Goal: Navigation & Orientation: Find specific page/section

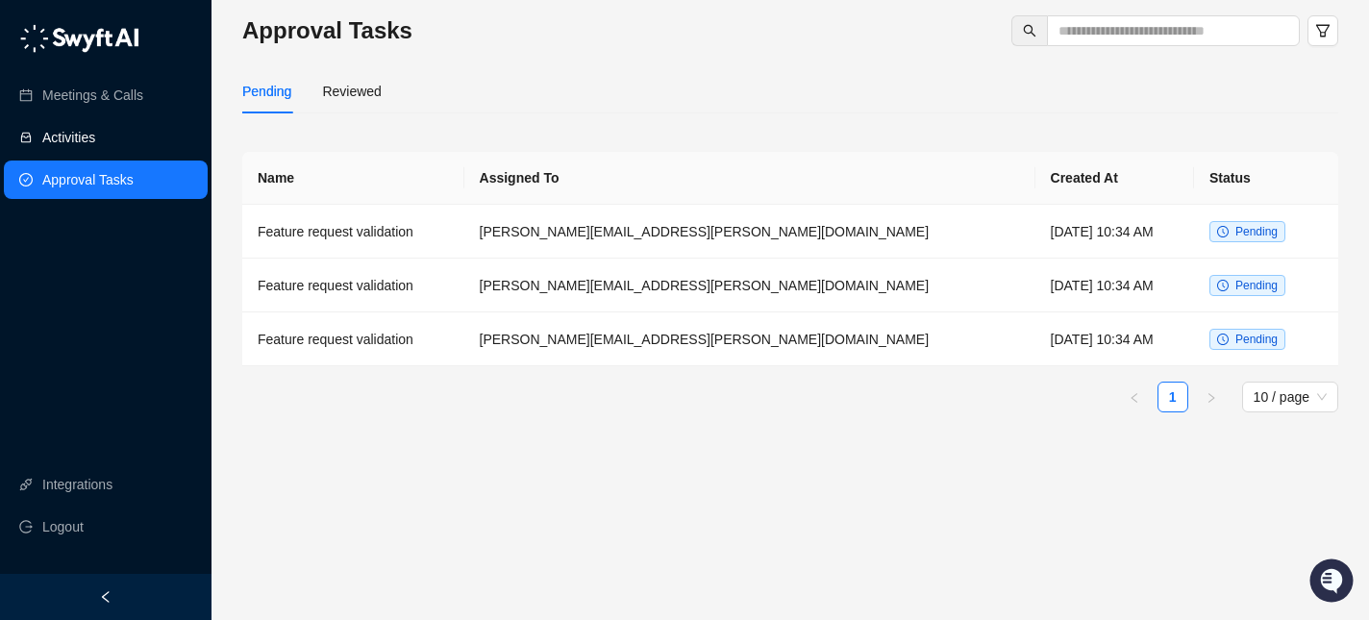
click at [95, 136] on link "Activities" at bounding box center [68, 137] width 53 height 38
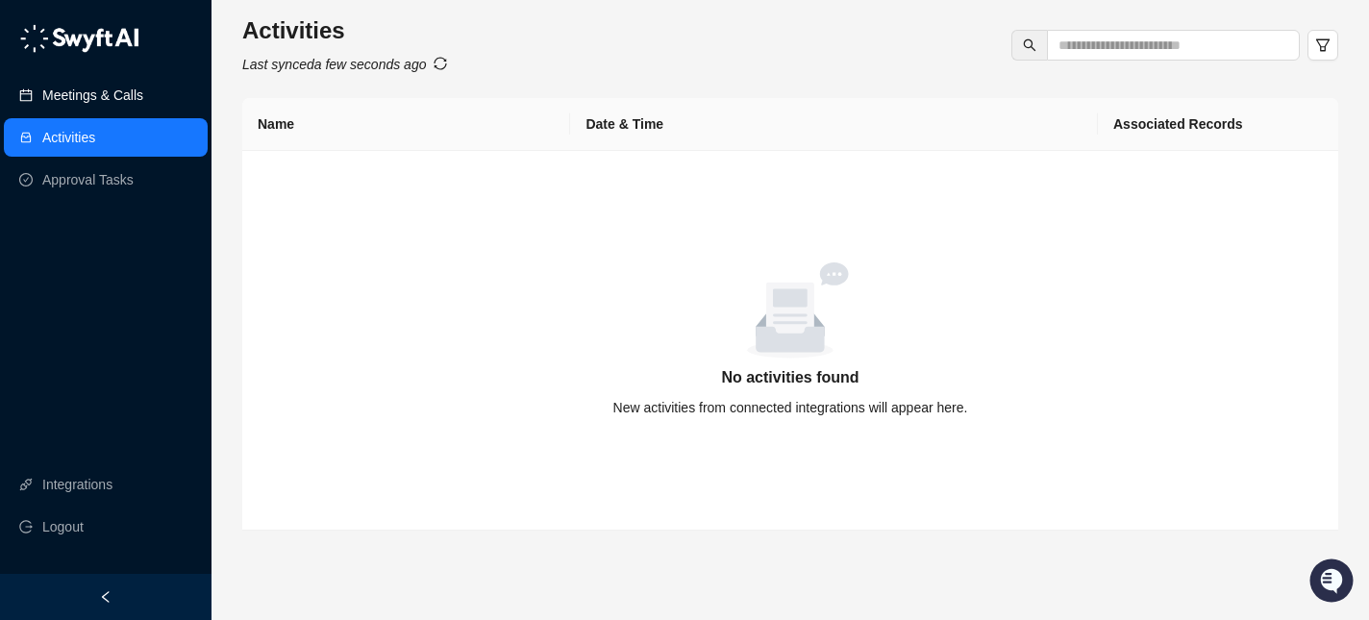
click at [127, 107] on link "Meetings & Calls" at bounding box center [92, 95] width 101 height 38
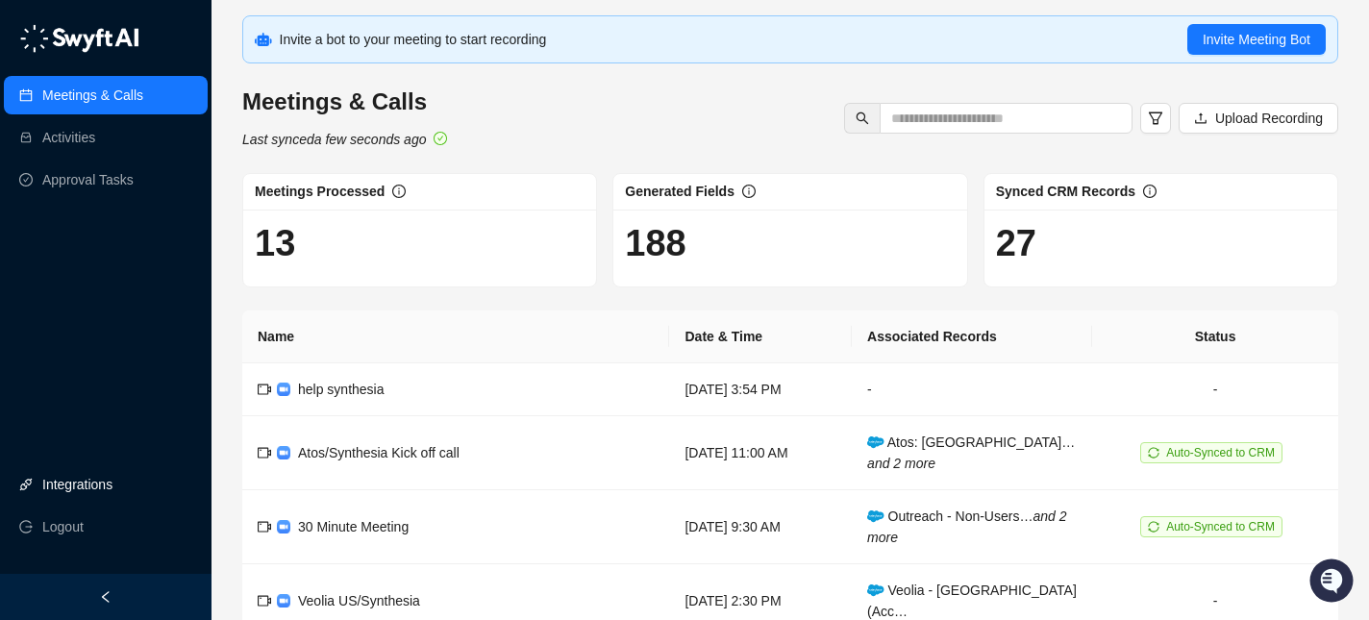
click at [106, 486] on link "Integrations" at bounding box center [77, 484] width 70 height 38
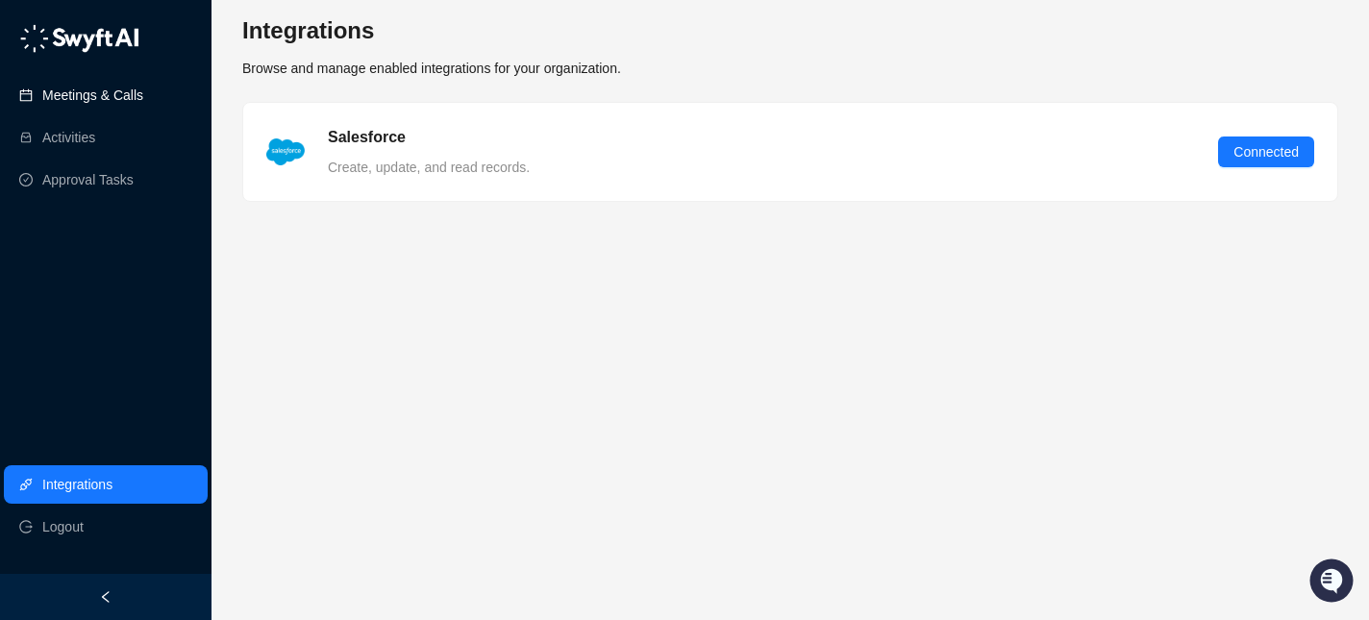
click at [64, 88] on link "Meetings & Calls" at bounding box center [92, 95] width 101 height 38
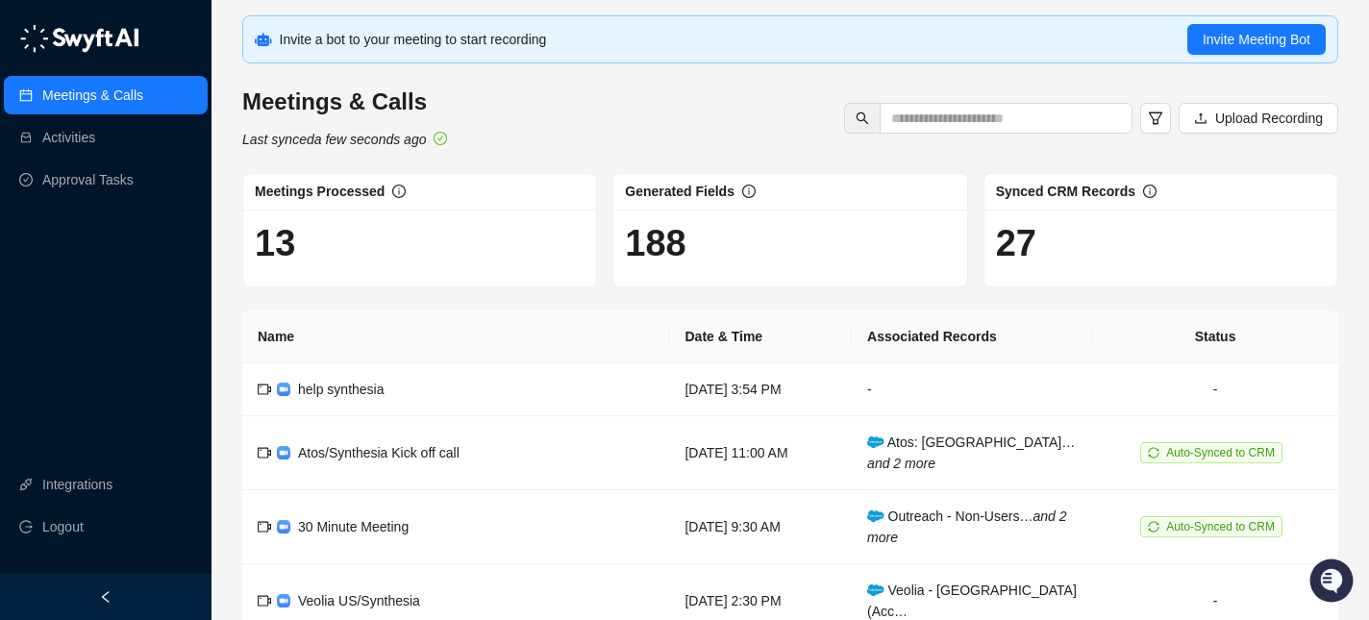
click at [285, 242] on h1 "13" at bounding box center [420, 243] width 330 height 44
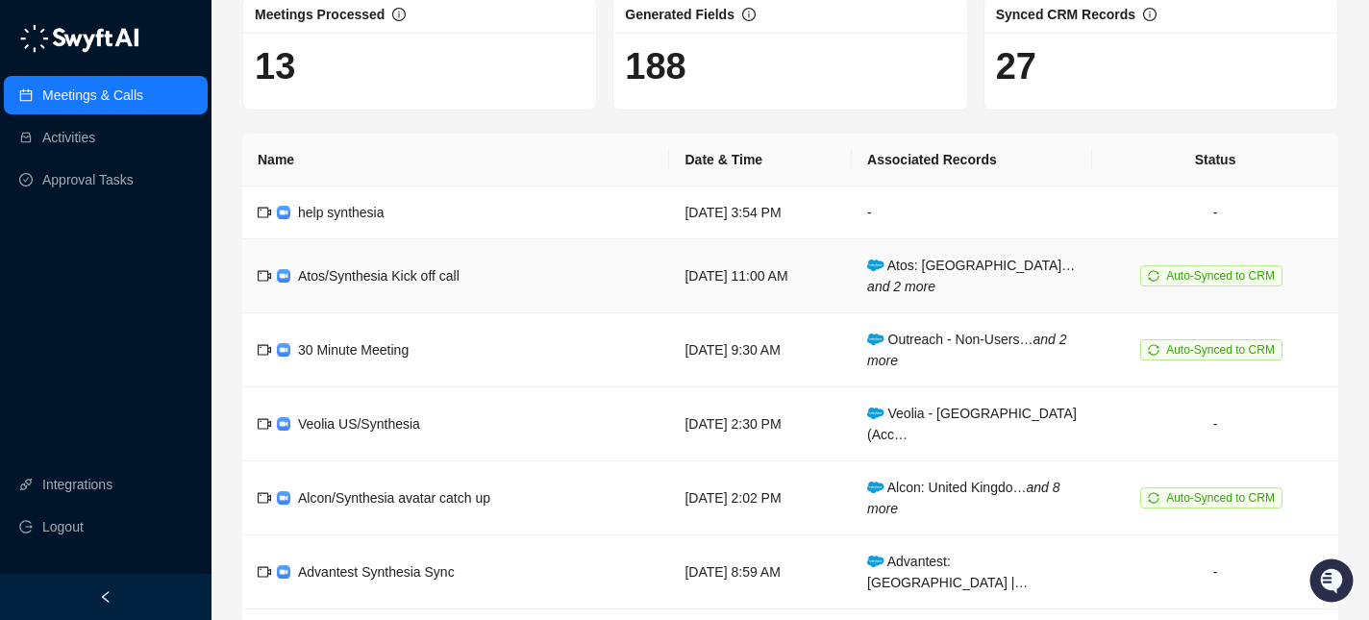
scroll to position [174, 0]
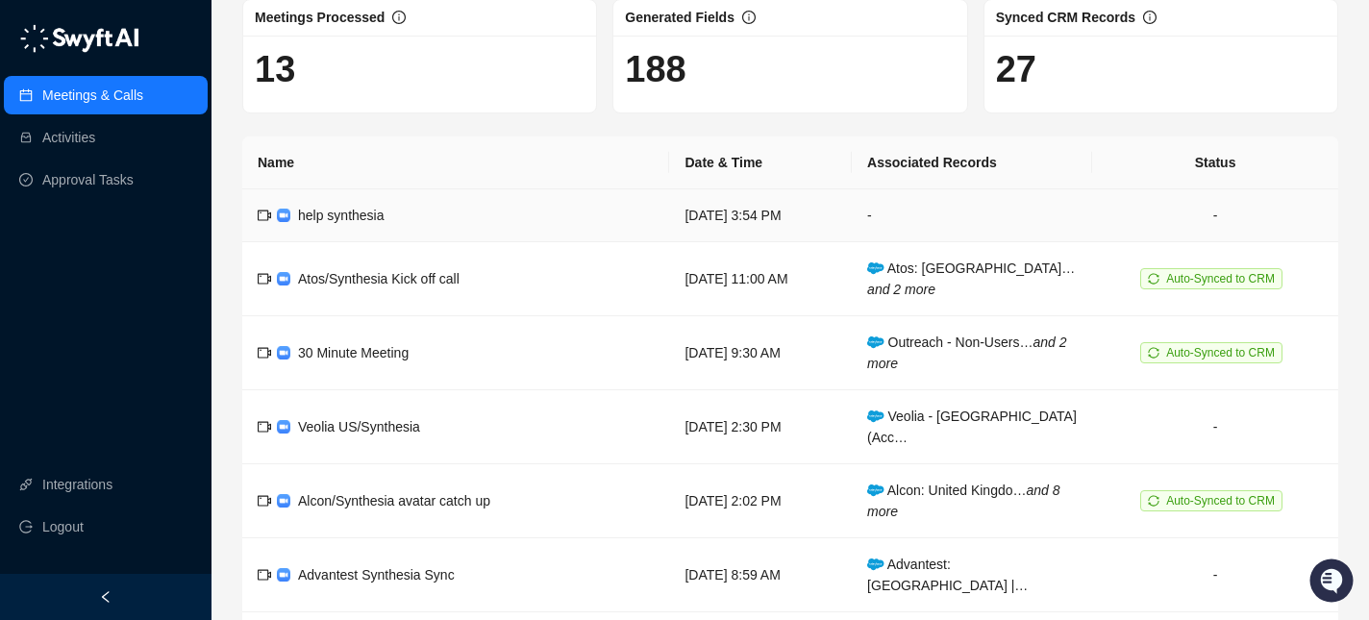
click at [1224, 215] on td "-" at bounding box center [1215, 215] width 246 height 53
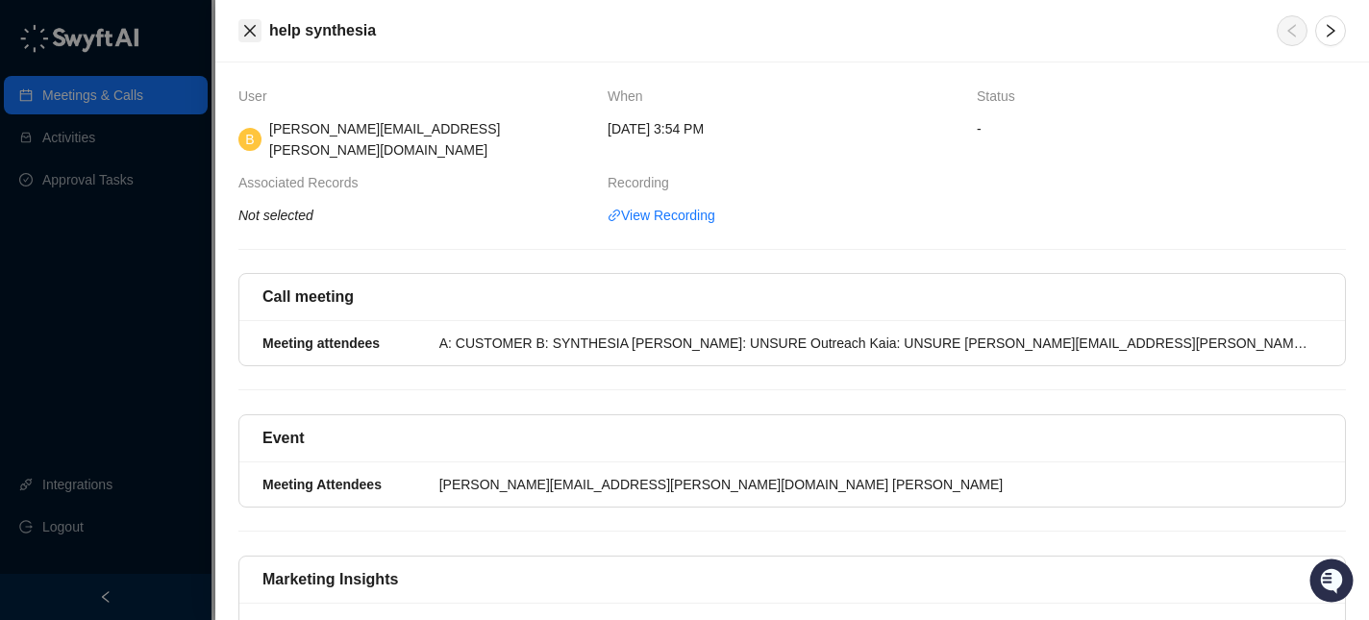
click at [241, 27] on button "Close" at bounding box center [249, 30] width 23 height 23
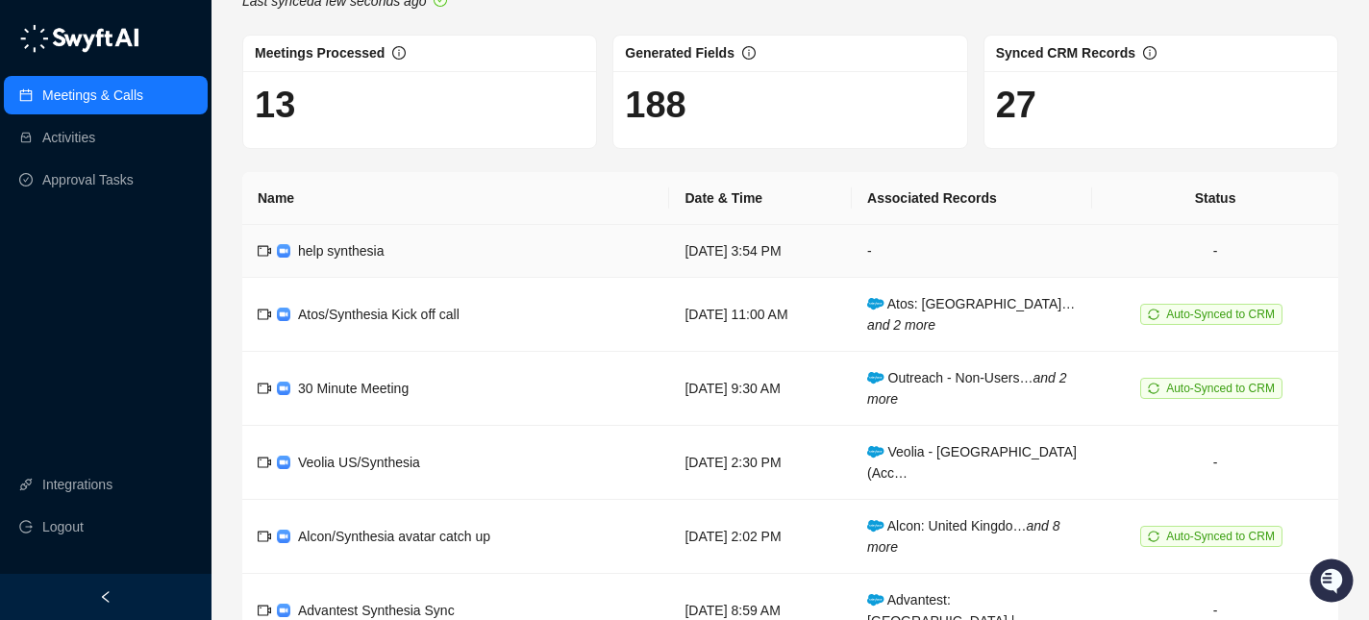
scroll to position [66, 0]
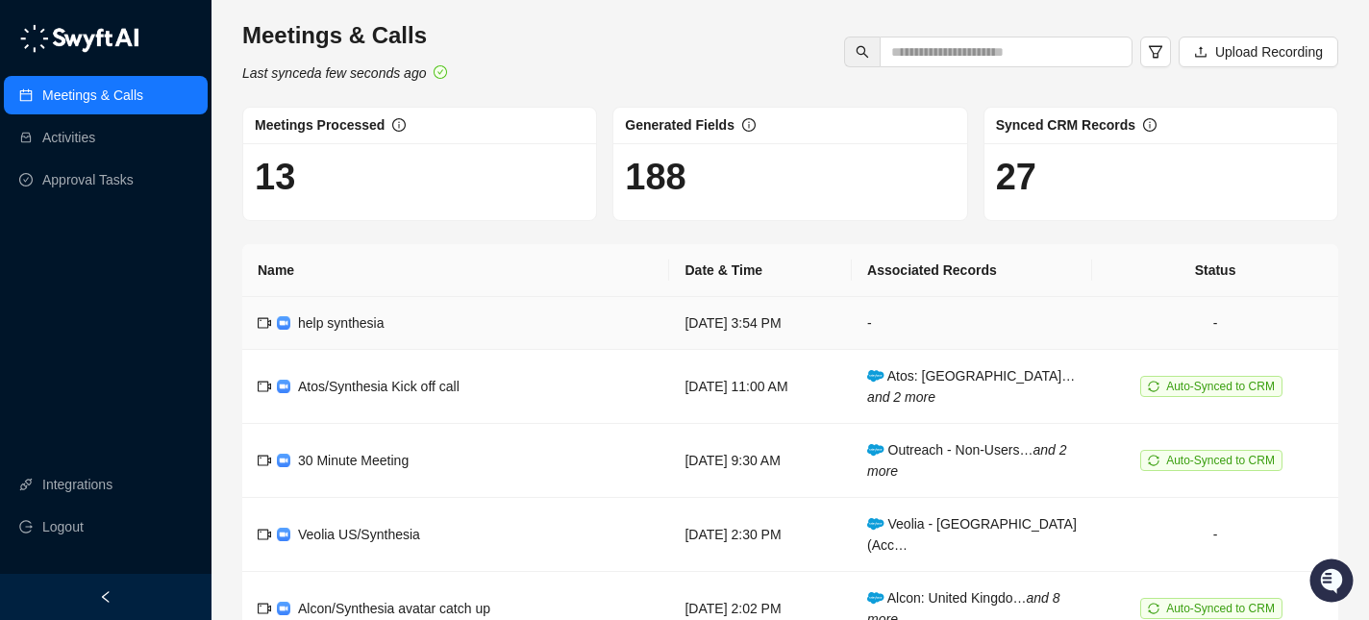
click at [909, 317] on td "-" at bounding box center [972, 323] width 240 height 53
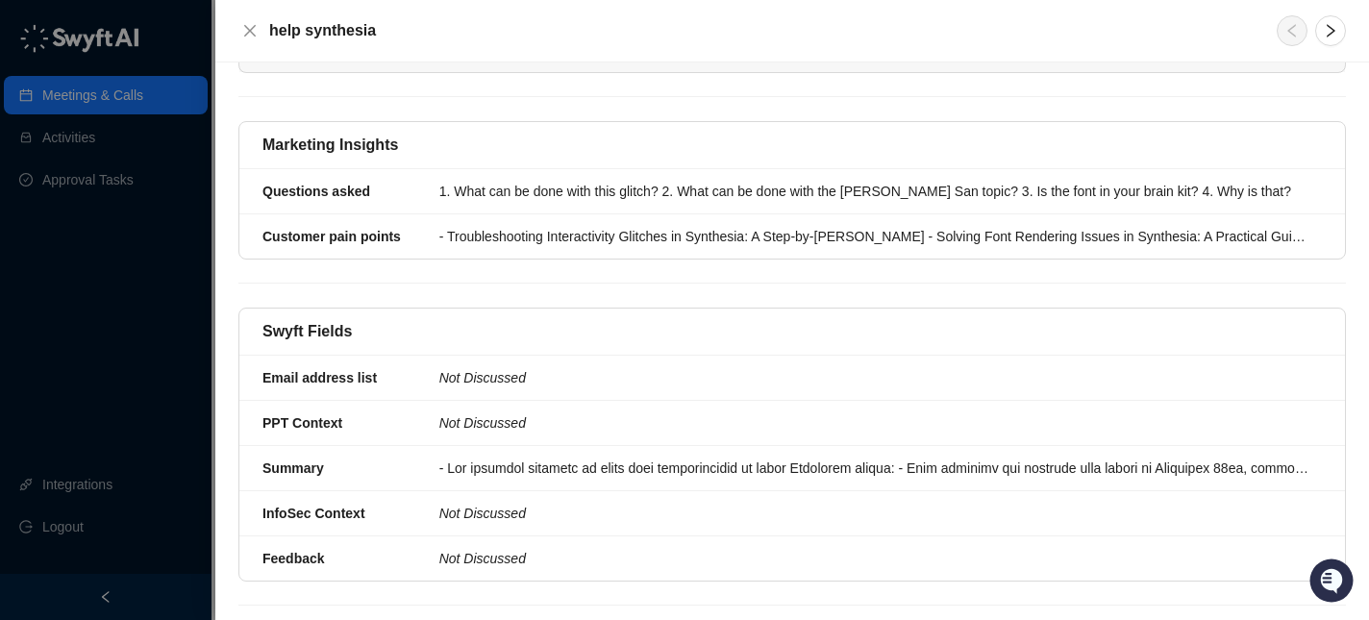
scroll to position [448, 0]
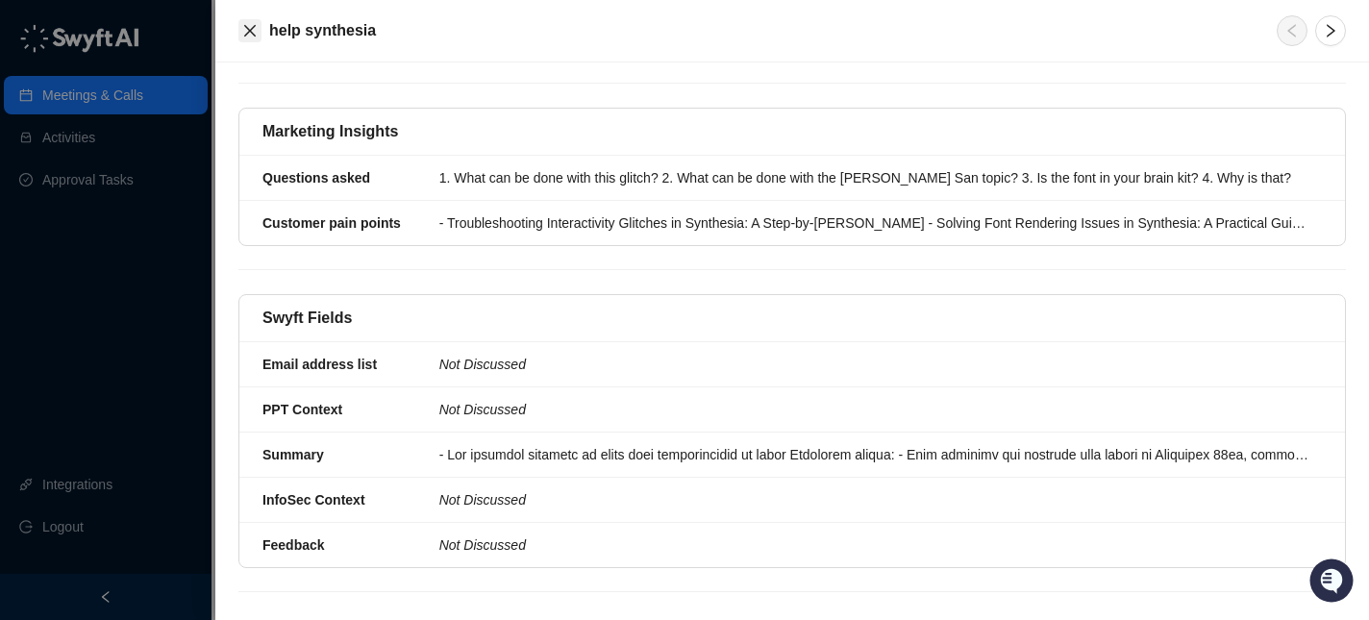
click at [254, 38] on icon "close" at bounding box center [249, 30] width 15 height 15
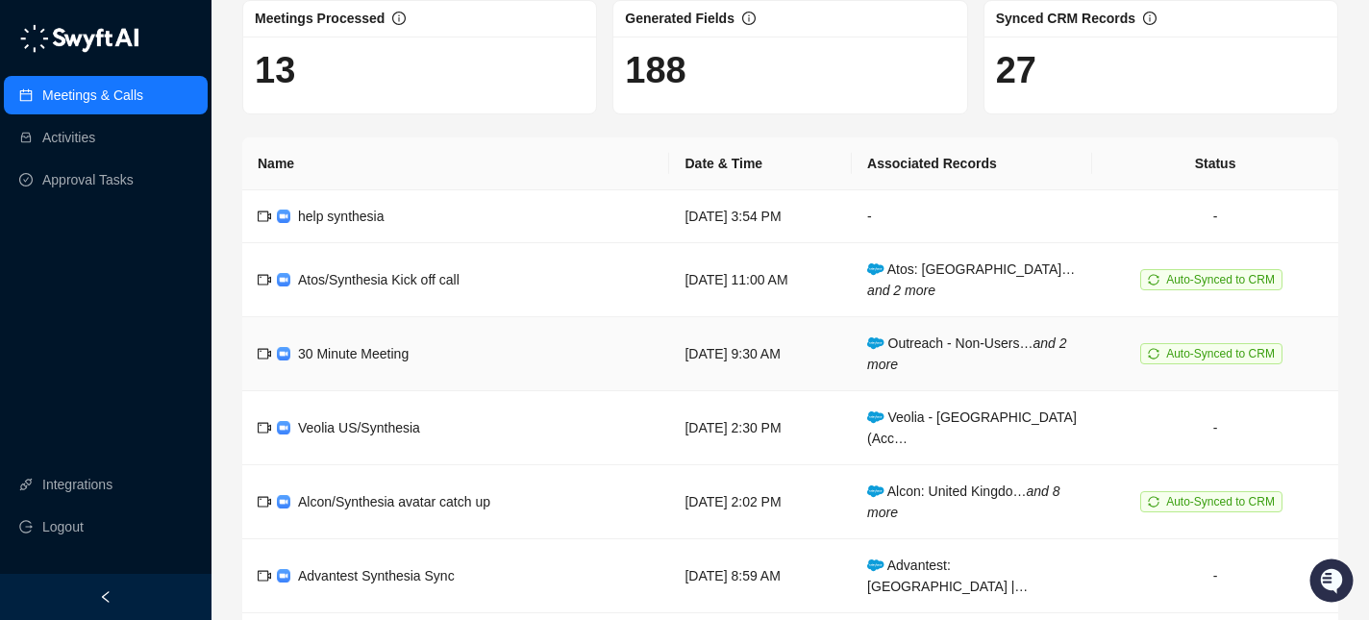
scroll to position [190, 0]
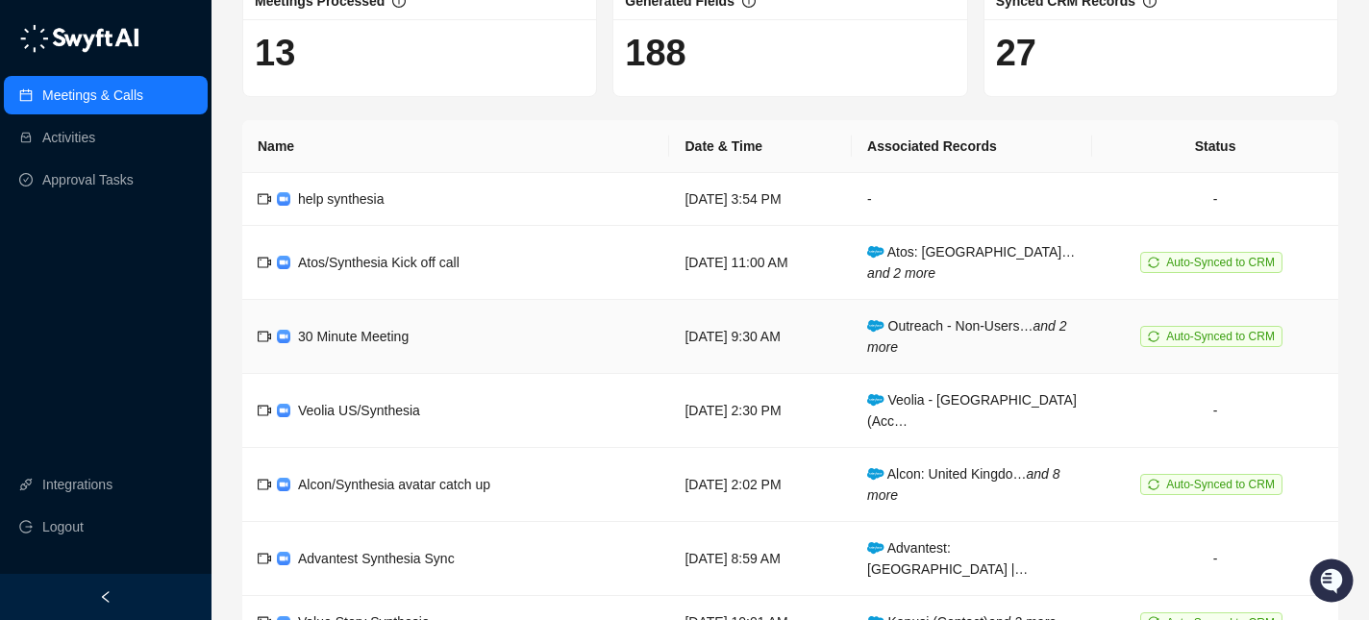
click at [1021, 347] on td "Outreach - Non-Users… and 2 more" at bounding box center [972, 337] width 240 height 74
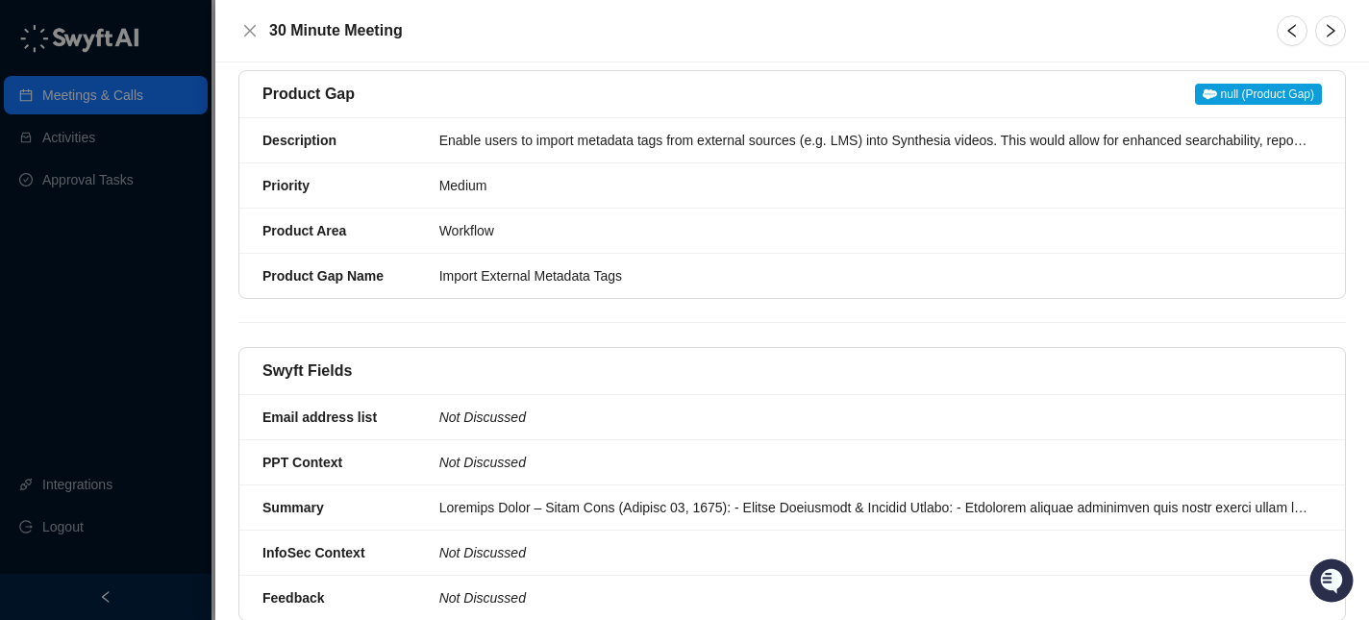
scroll to position [1532, 0]
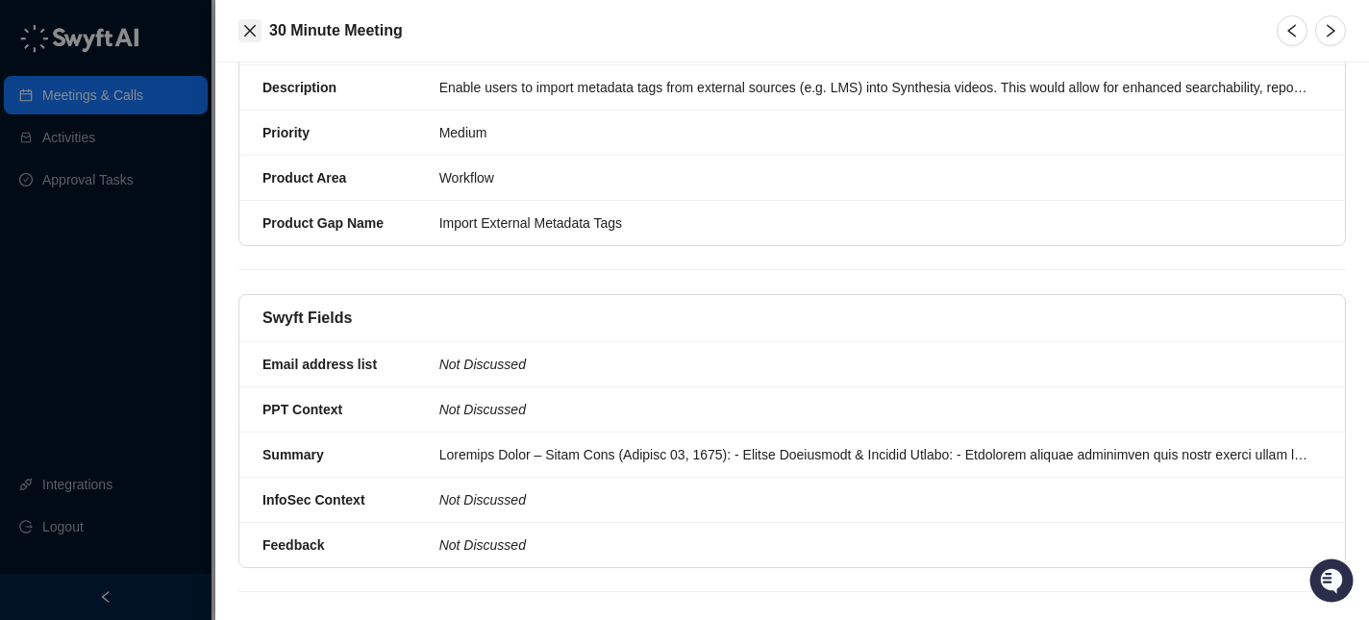
click at [247, 32] on icon "close" at bounding box center [249, 30] width 15 height 15
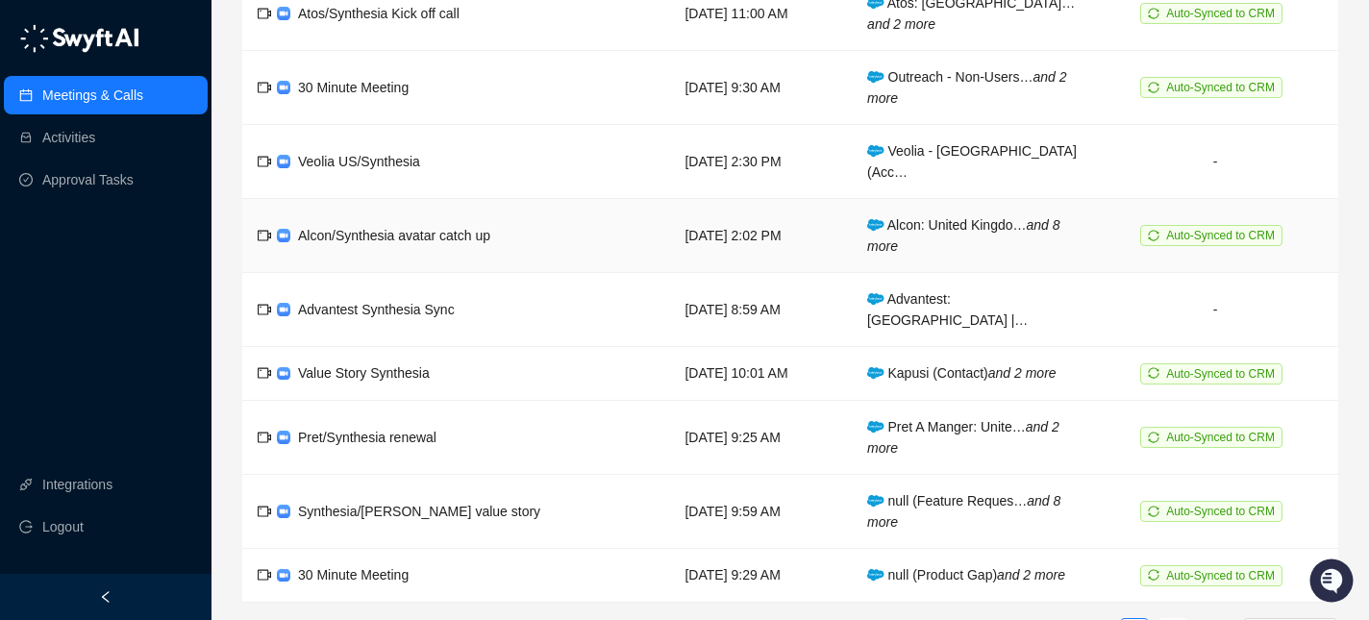
scroll to position [456, 0]
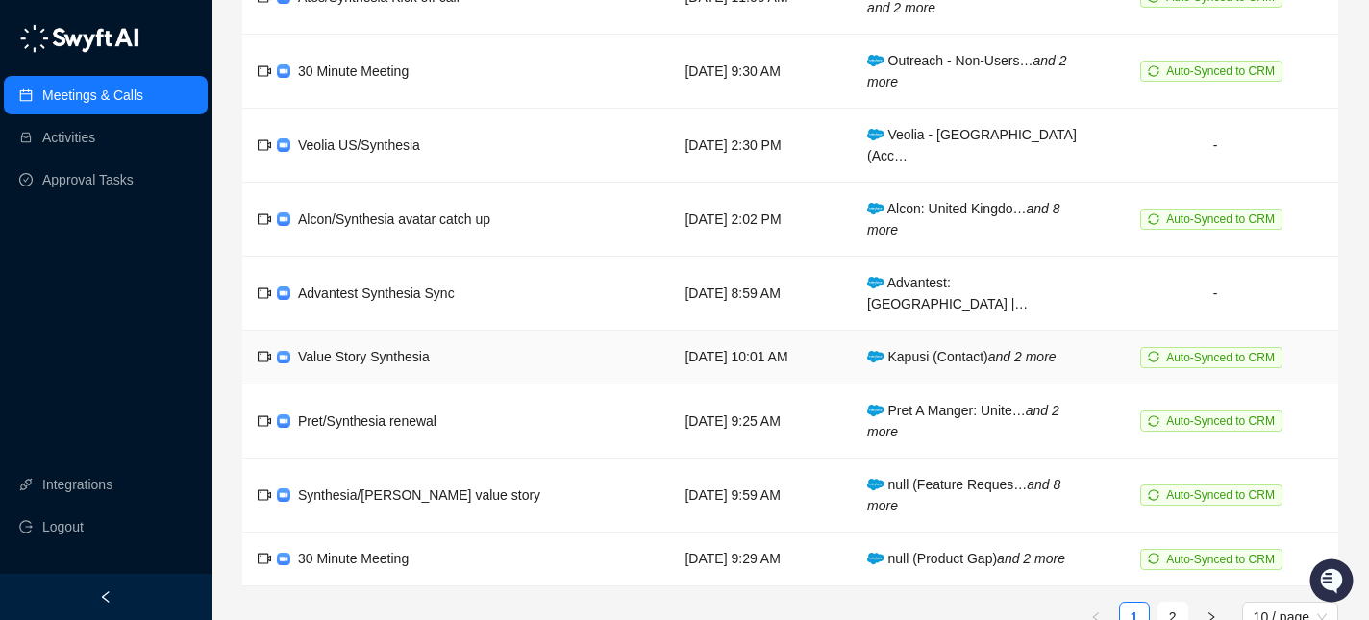
click at [972, 349] on span "Kapusi (Contact) and 2 more" at bounding box center [961, 356] width 189 height 15
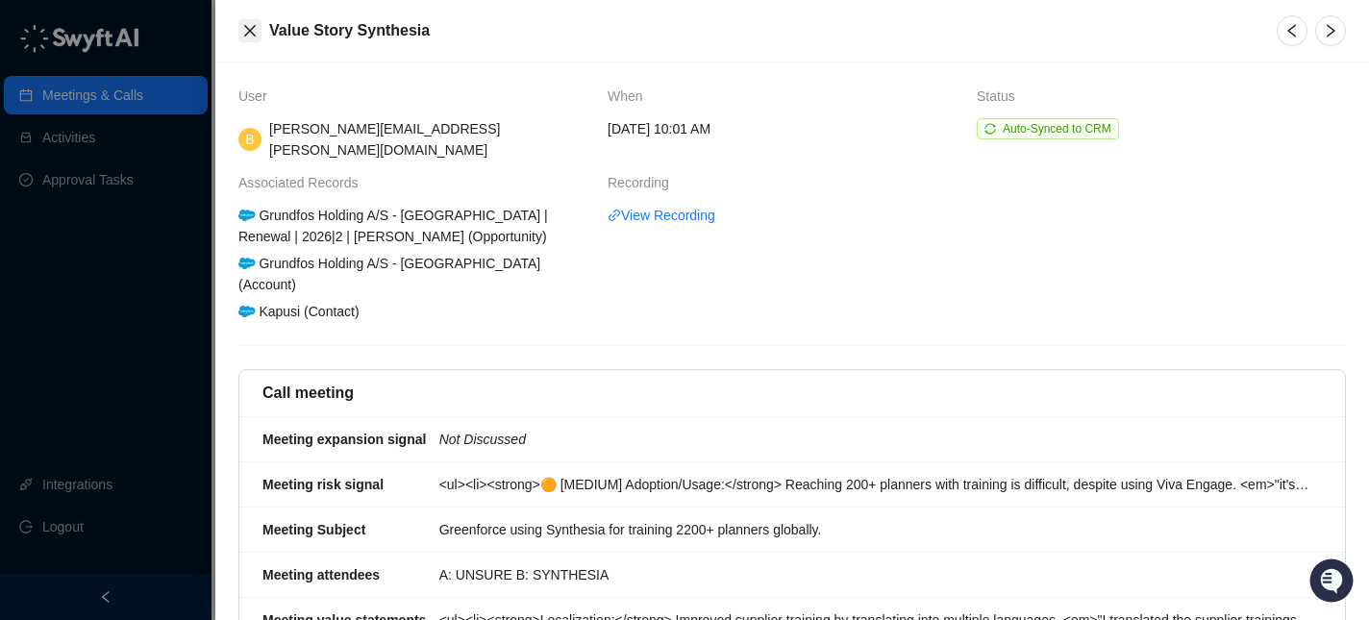
click at [242, 21] on button "Close" at bounding box center [249, 30] width 23 height 23
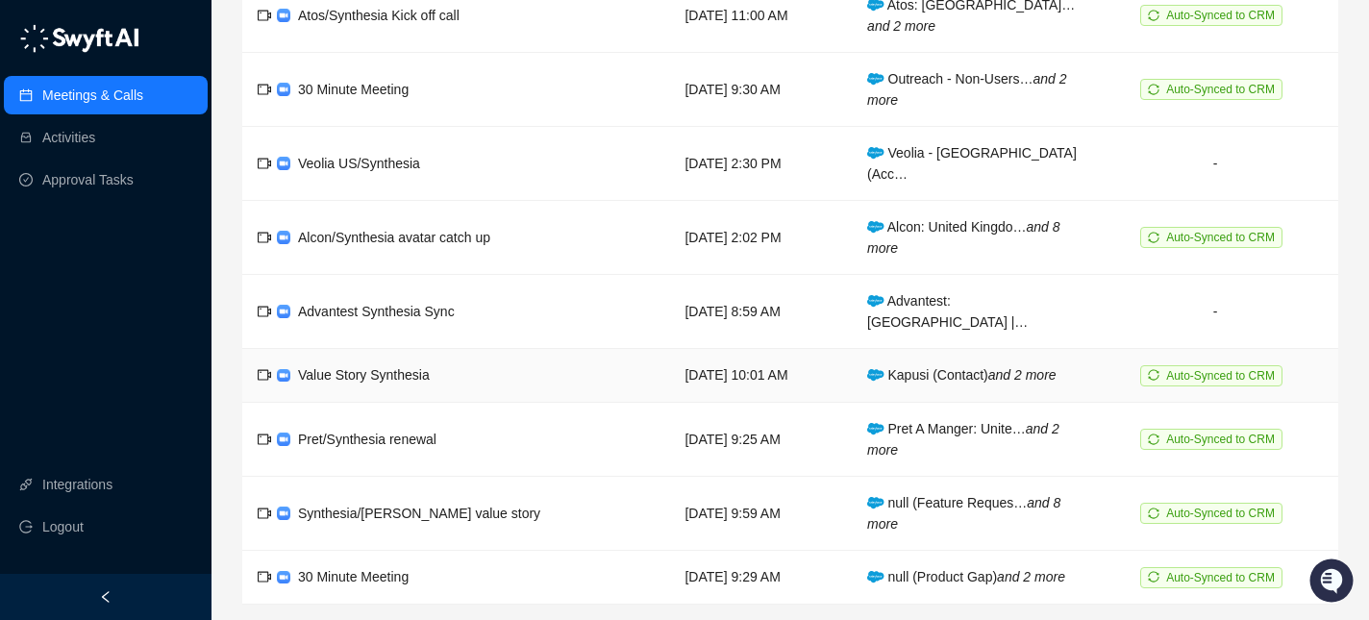
scroll to position [435, 0]
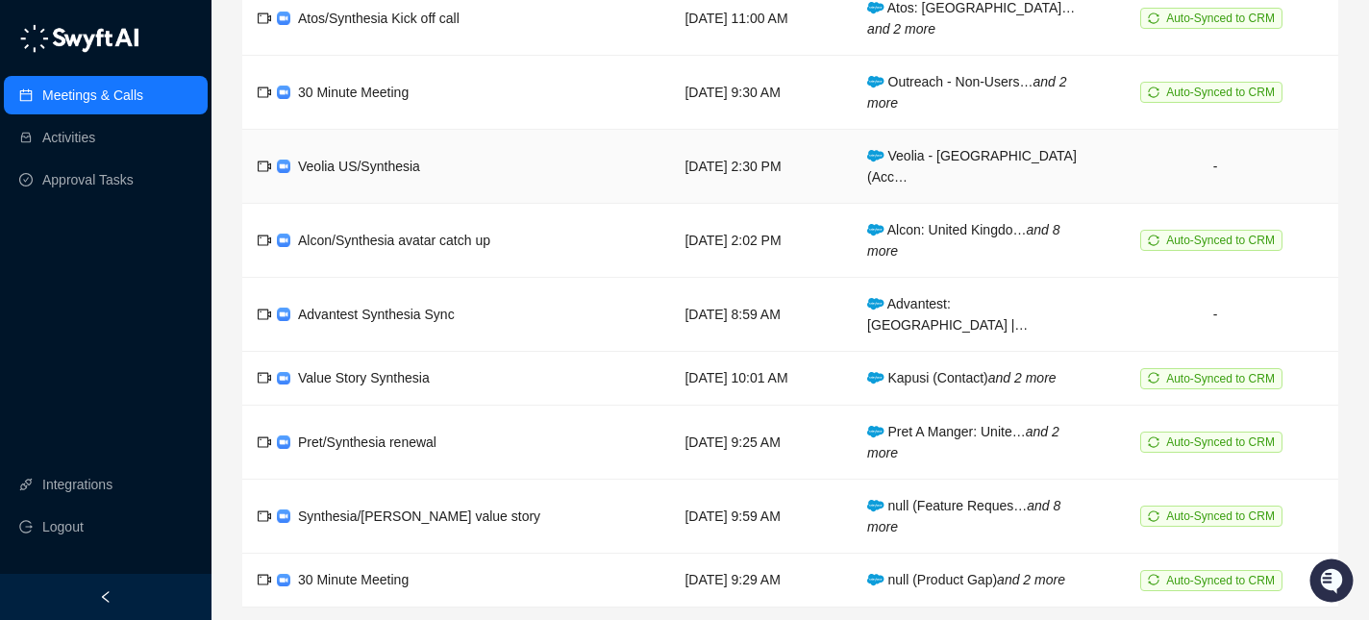
click at [1028, 144] on td "Veolia - [GEOGRAPHIC_DATA] (Acc…" at bounding box center [972, 167] width 240 height 74
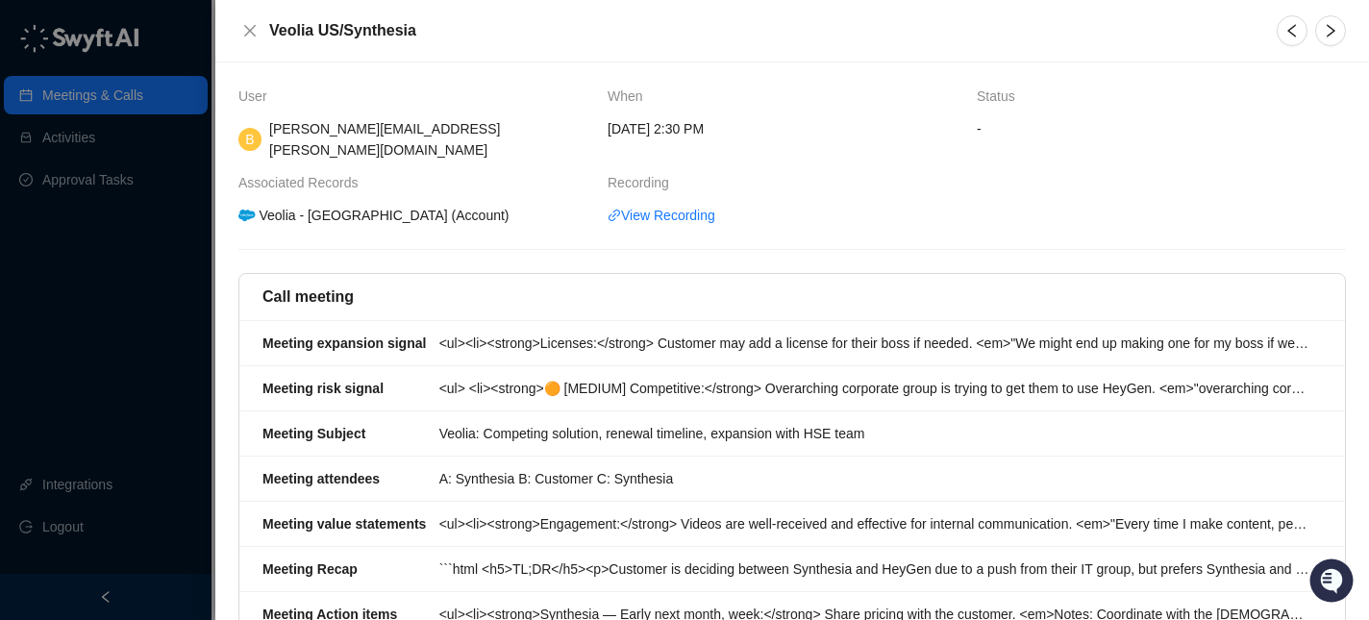
click at [968, 117] on th "When" at bounding box center [792, 102] width 369 height 33
click at [972, 131] on td "[DATE] 2:30 PM" at bounding box center [792, 145] width 369 height 54
click at [981, 131] on span "-" at bounding box center [1161, 128] width 369 height 21
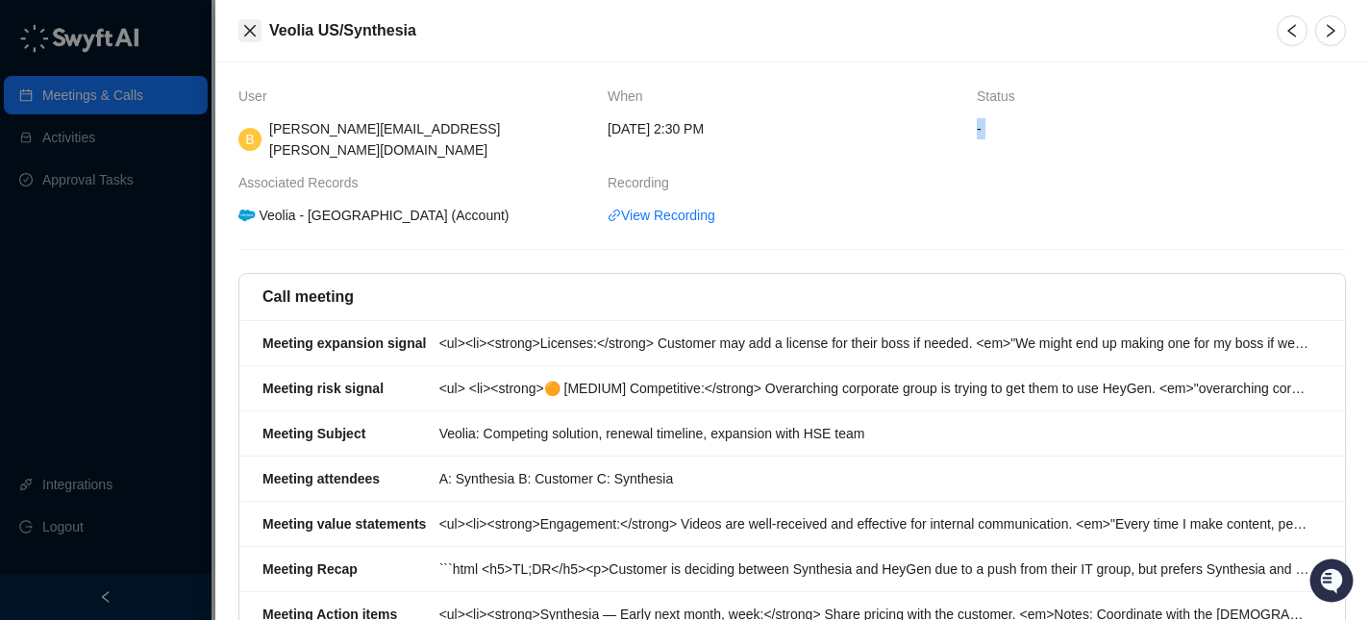
click at [250, 24] on icon "close" at bounding box center [249, 30] width 15 height 15
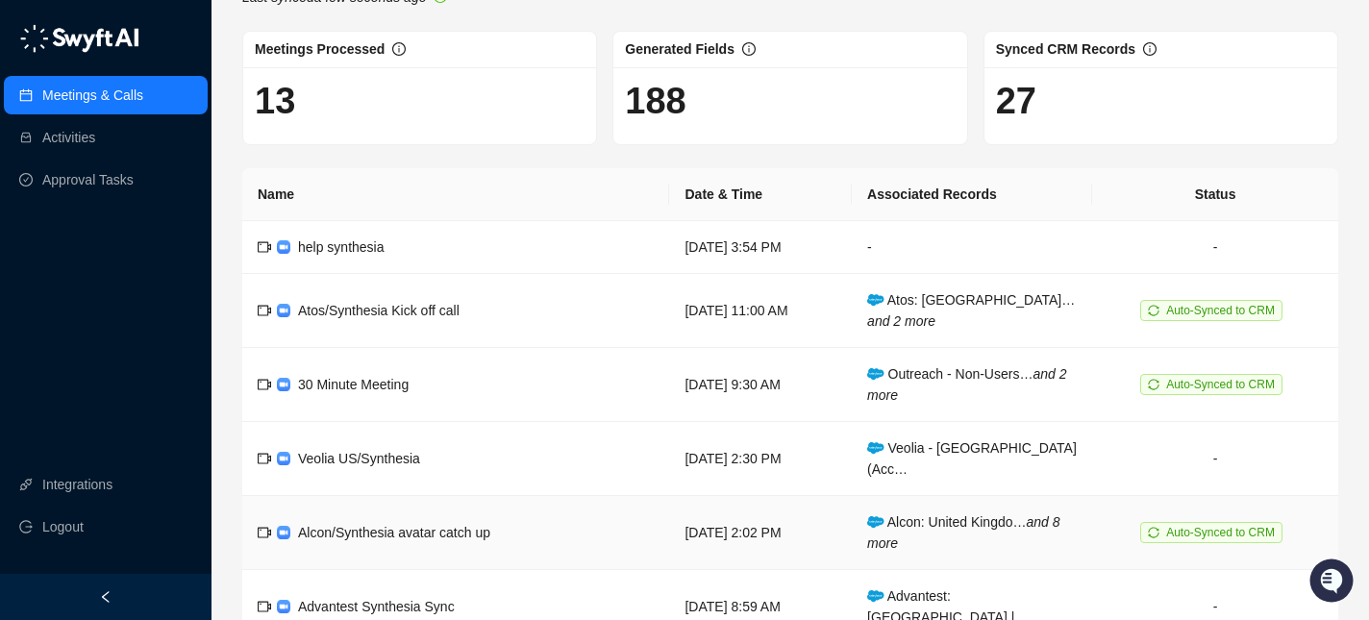
scroll to position [140, 0]
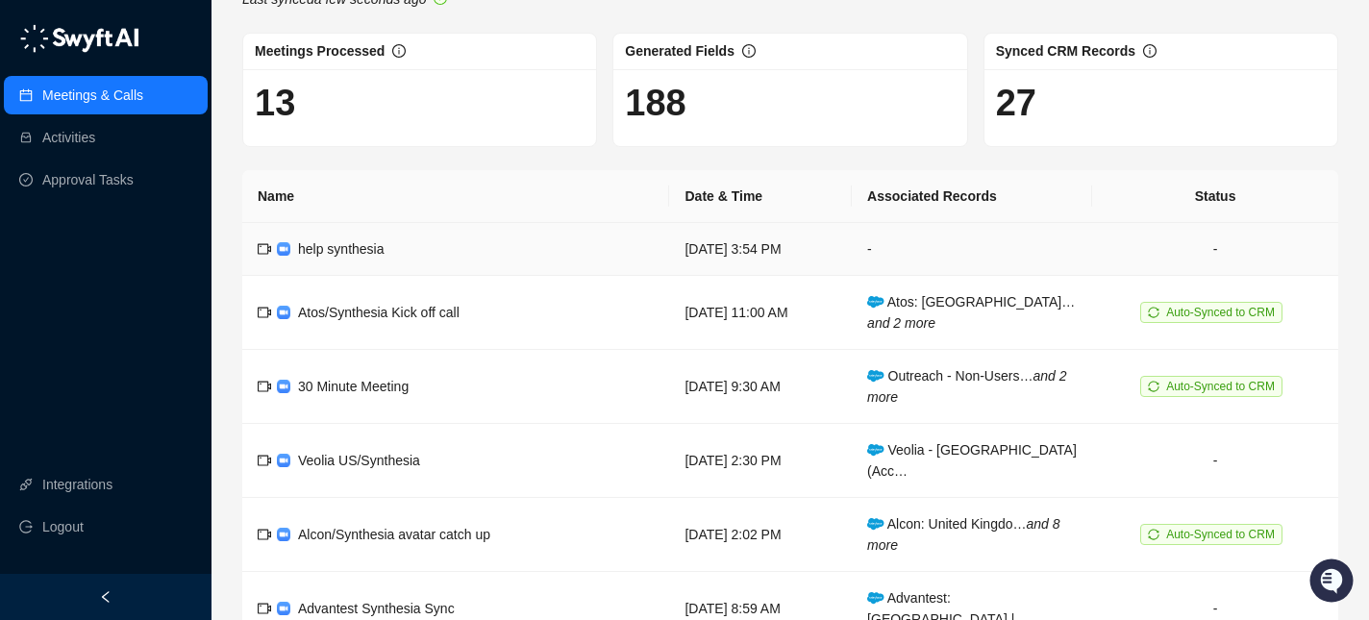
click at [902, 255] on td "-" at bounding box center [972, 249] width 240 height 53
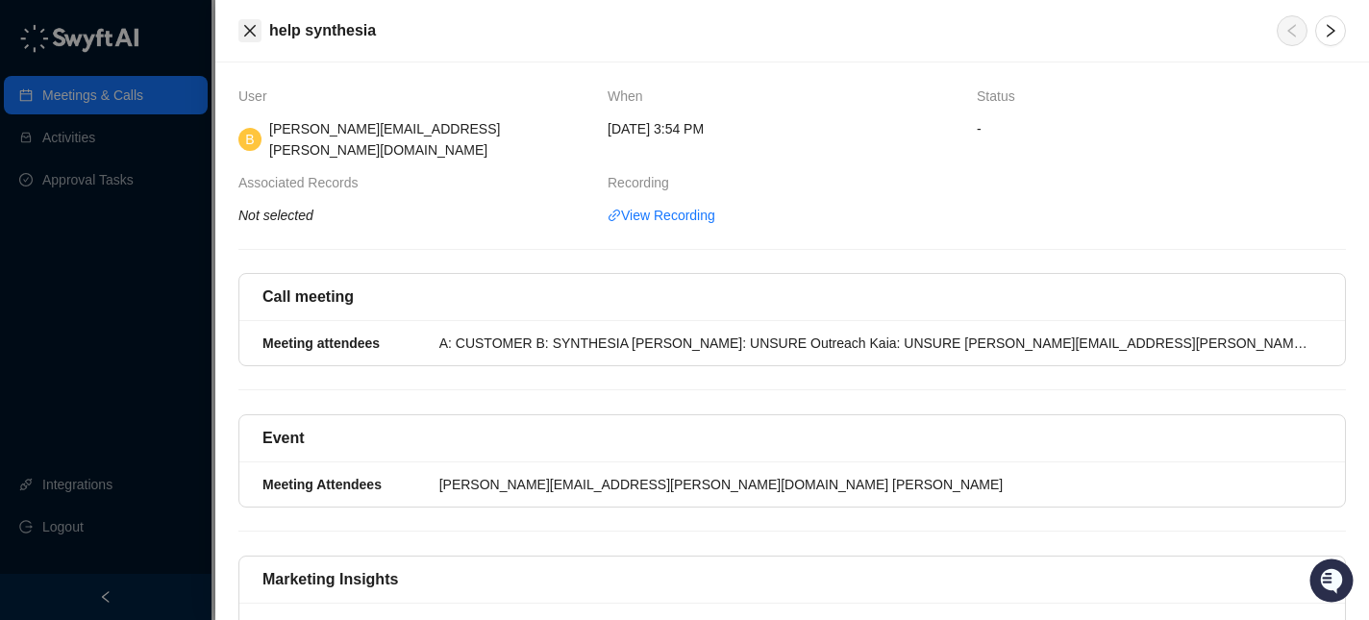
click at [246, 25] on icon "close" at bounding box center [249, 30] width 15 height 15
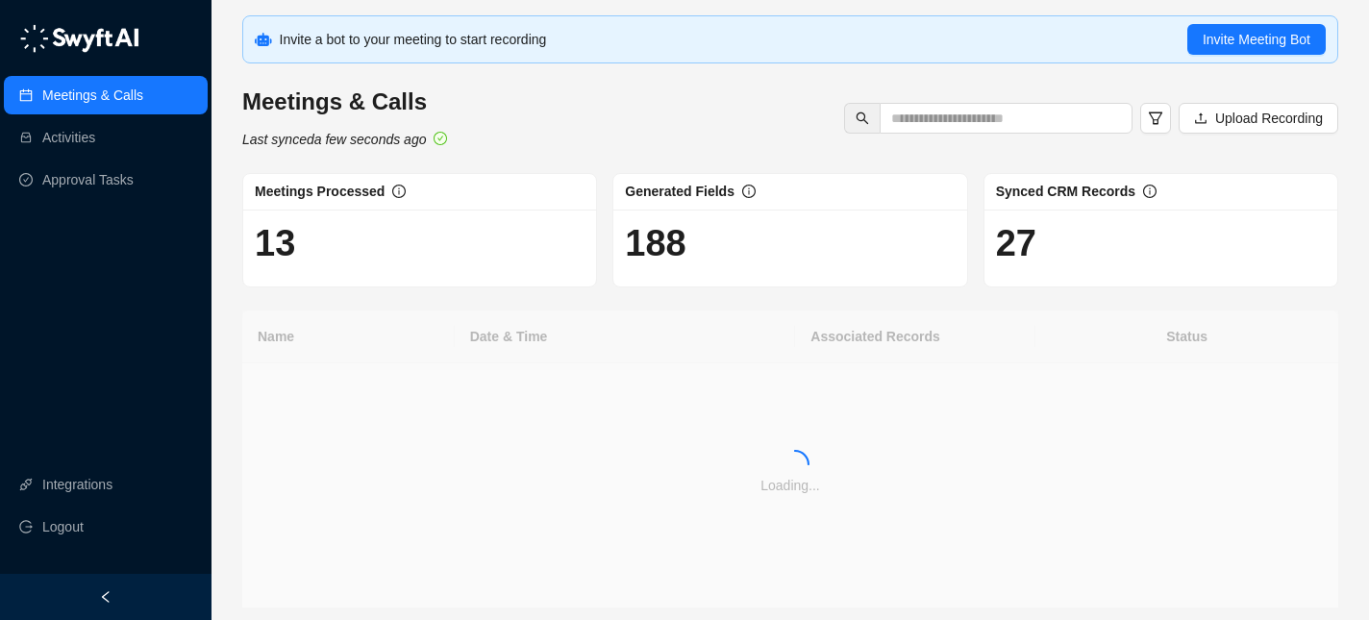
scroll to position [4, 0]
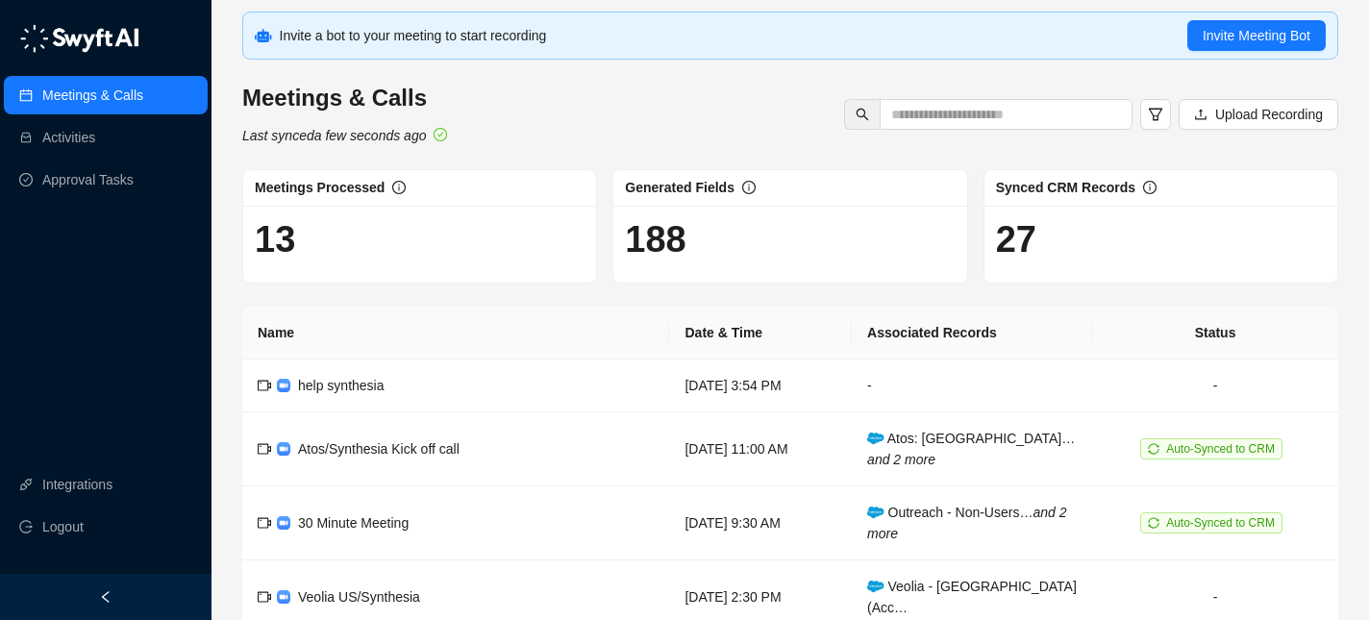
click at [1015, 252] on h1 "27" at bounding box center [1161, 239] width 330 height 44
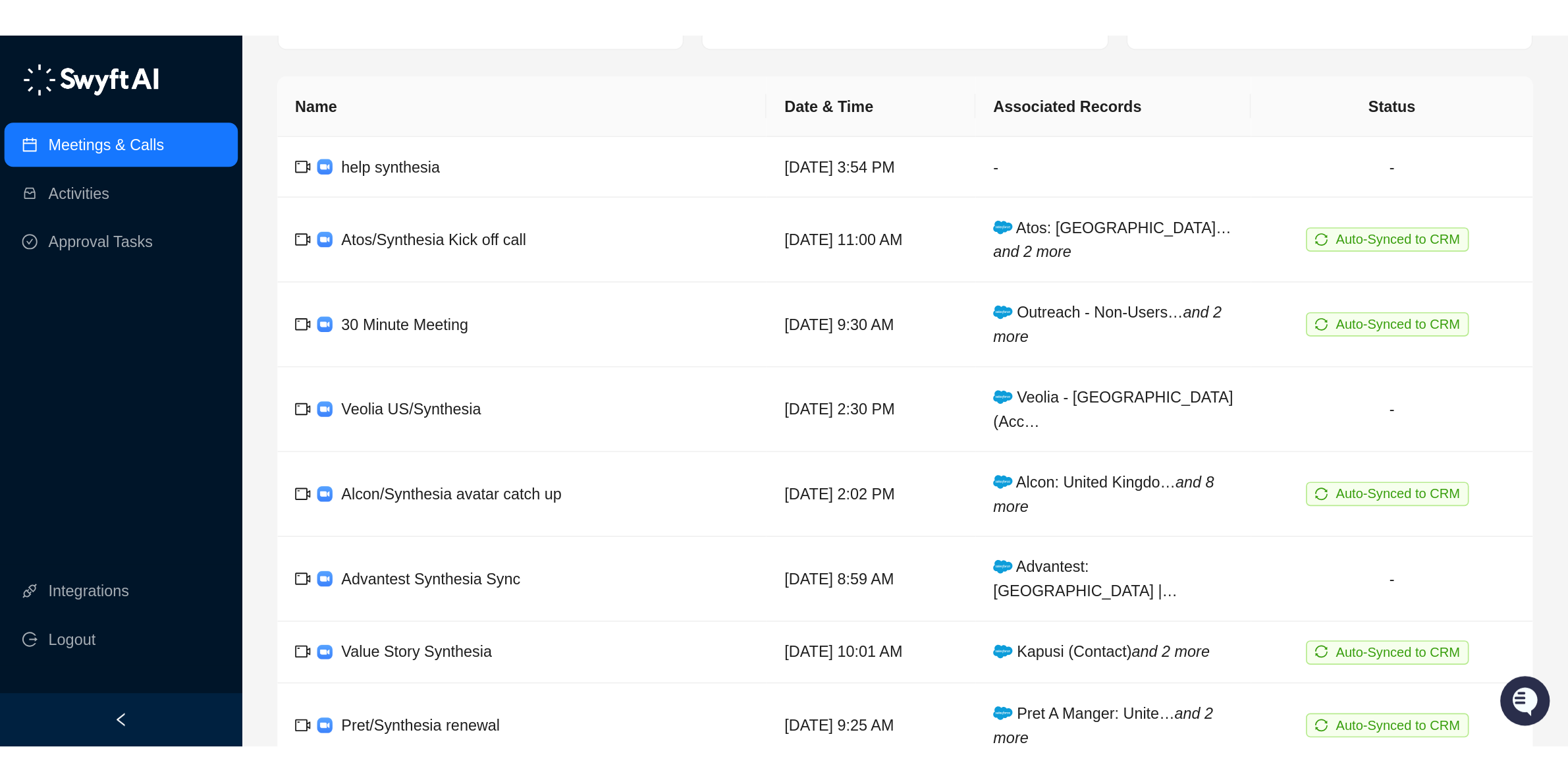
scroll to position [0, 0]
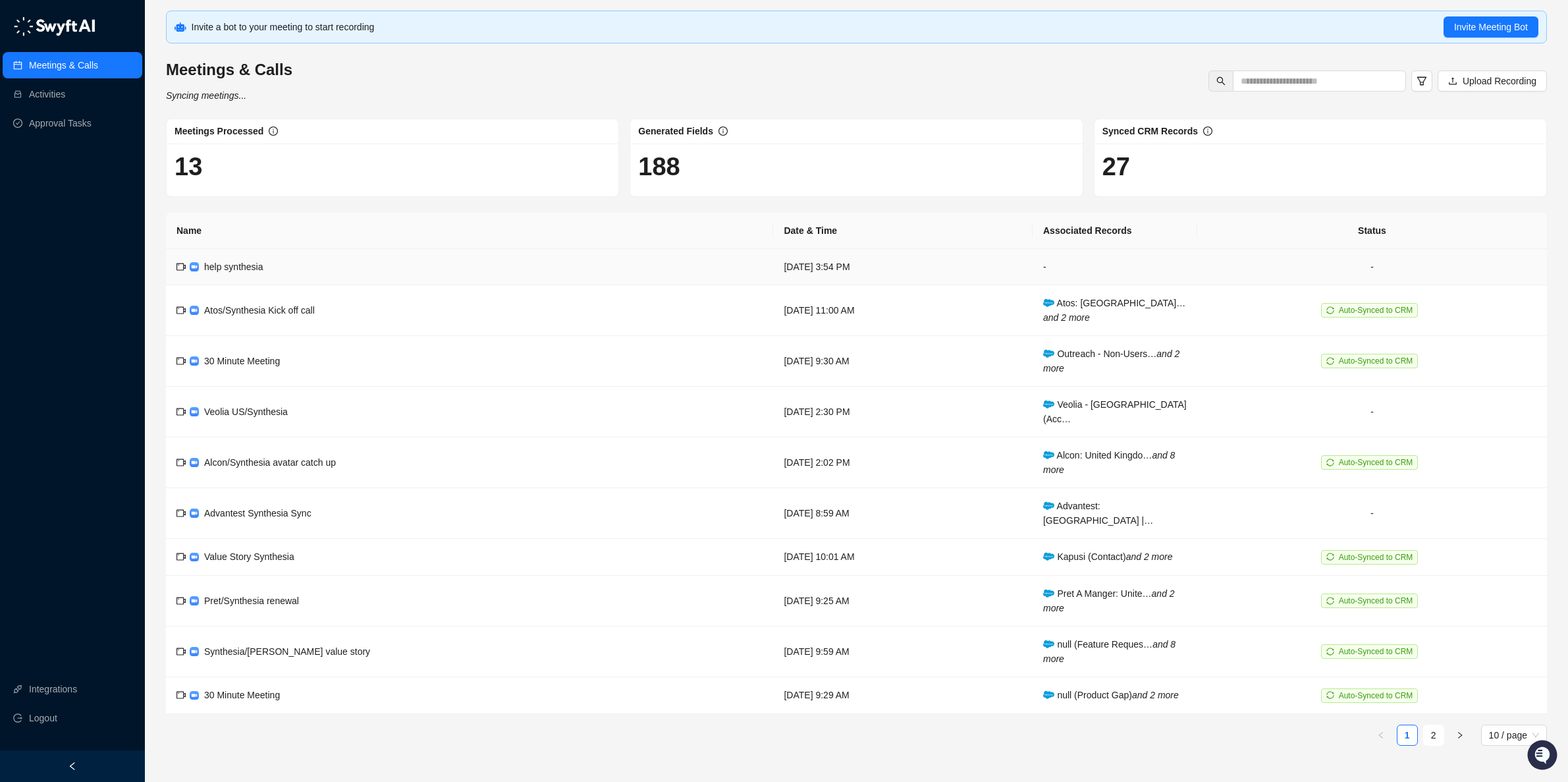
click at [215, 266] on span "help synthesia" at bounding box center [233, 266] width 60 height 10
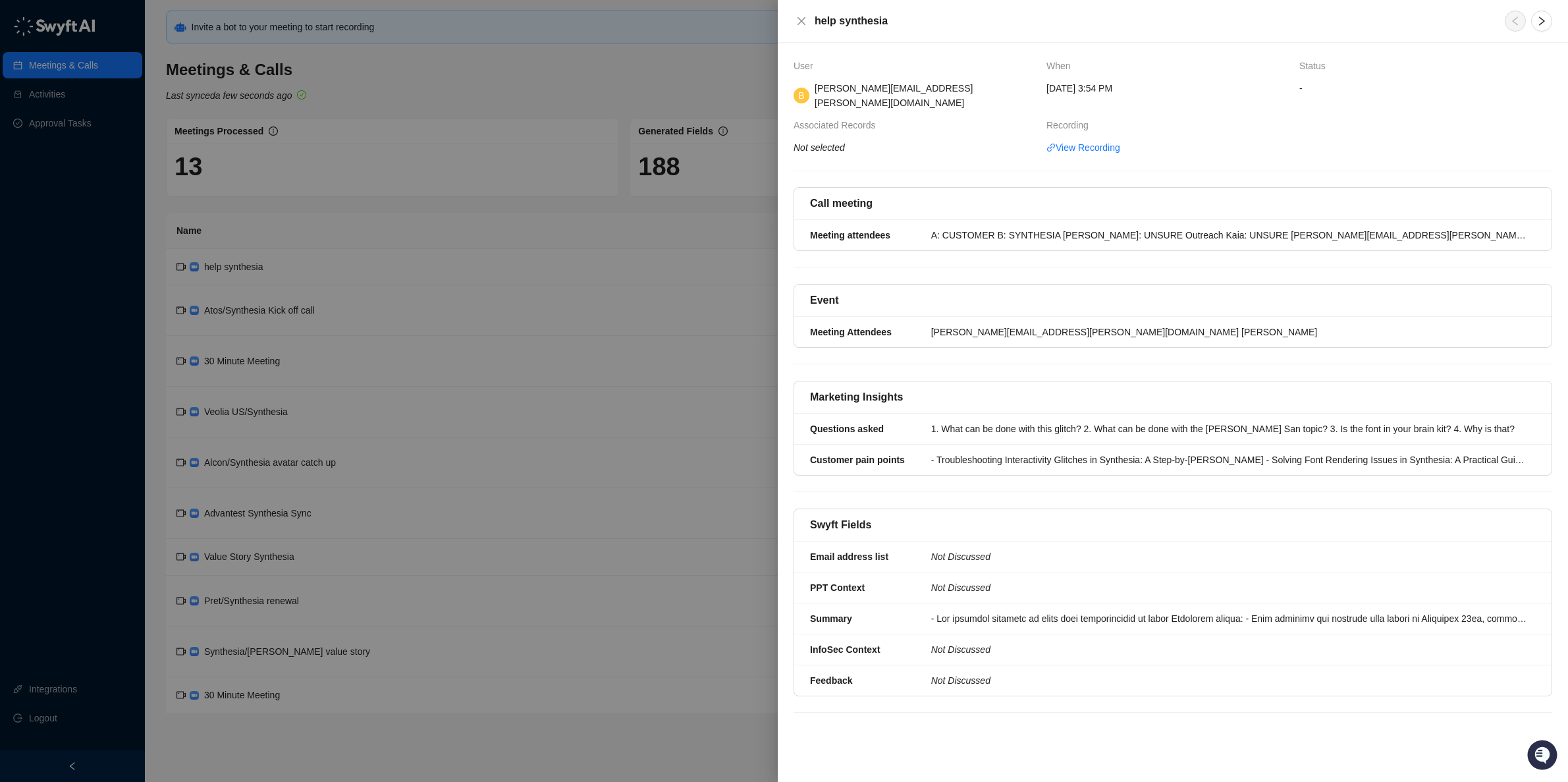
click at [824, 142] on icon "Not selected" at bounding box center [819, 147] width 51 height 10
click at [937, 151] on div "User When Status B [PERSON_NAME][EMAIL_ADDRESS][PERSON_NAME][DOMAIN_NAME] [DATE…" at bounding box center [1173, 386] width 759 height 654
drag, startPoint x: 403, startPoint y: 229, endPoint x: 381, endPoint y: 237, distance: 23.4
click at [400, 229] on div at bounding box center [784, 391] width 1568 height 782
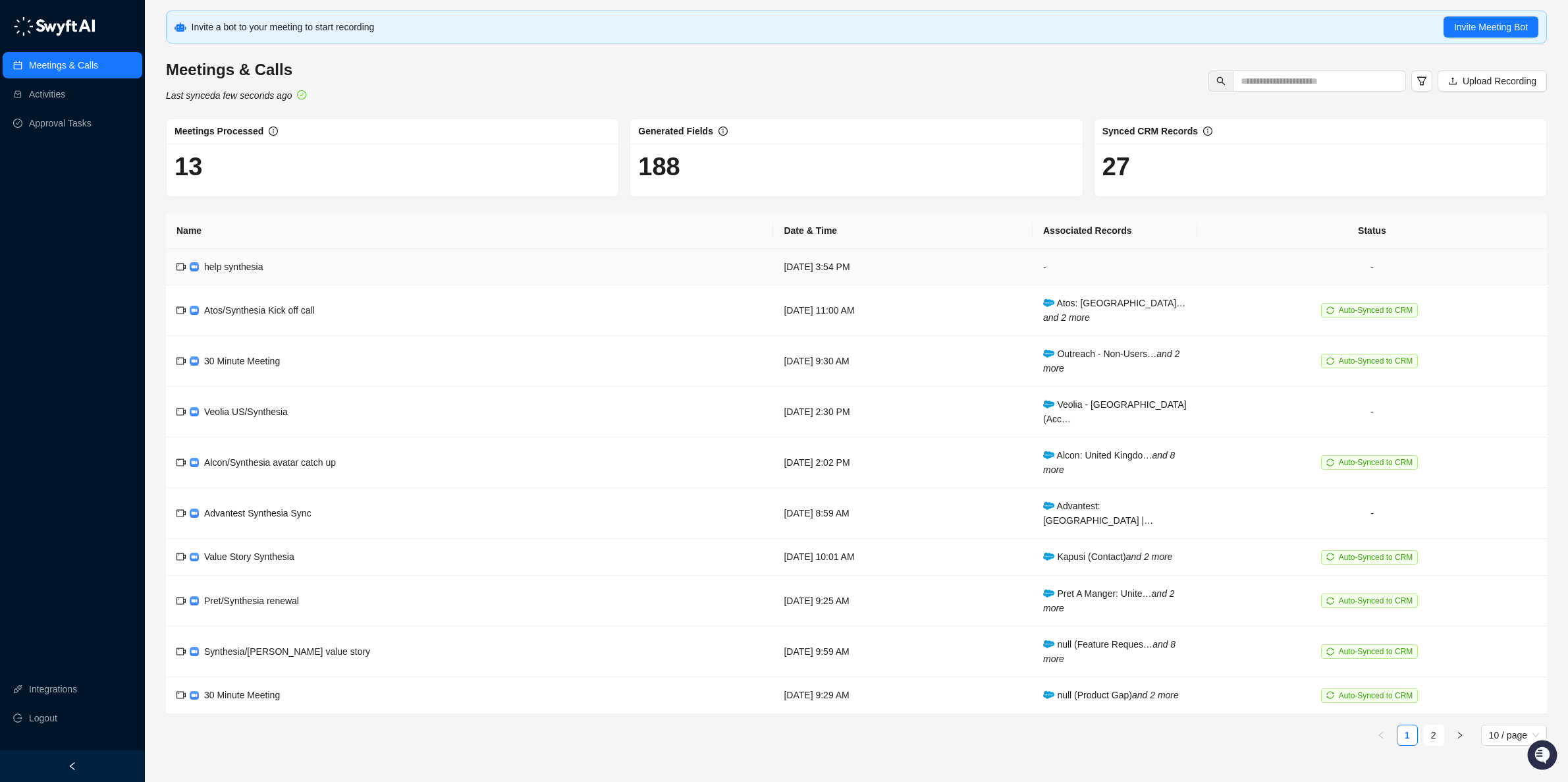
click at [220, 255] on td "help synthesia" at bounding box center [469, 267] width 607 height 36
